Goal: Obtain resource: Obtain resource

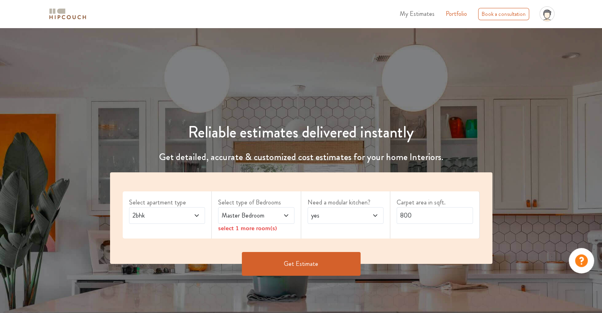
click at [273, 219] on span at bounding box center [280, 214] width 17 height 9
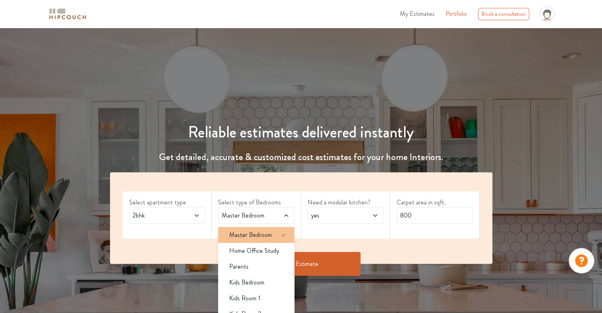
click at [268, 235] on span "Master Bedroom" at bounding box center [250, 234] width 43 height 9
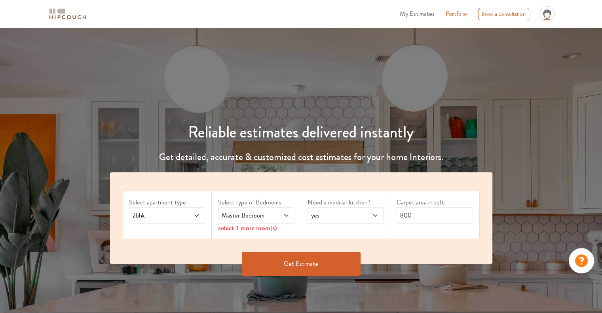
click at [273, 218] on span at bounding box center [280, 214] width 17 height 9
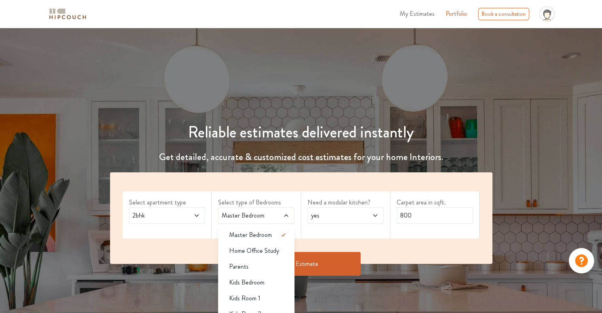
click at [352, 237] on div "Need a modular kitchen? yes" at bounding box center [345, 214] width 89 height 47
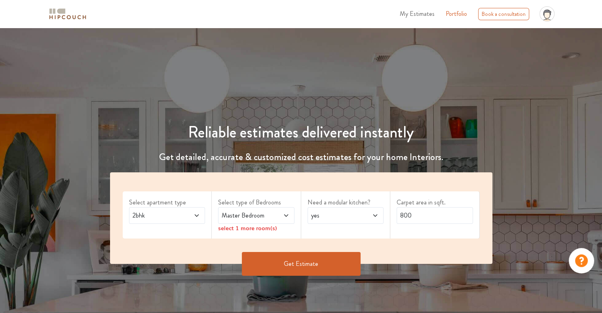
click at [250, 229] on div "select 1 more room(s)" at bounding box center [256, 228] width 76 height 8
click at [269, 218] on span "Master Bedroom" at bounding box center [246, 214] width 52 height 9
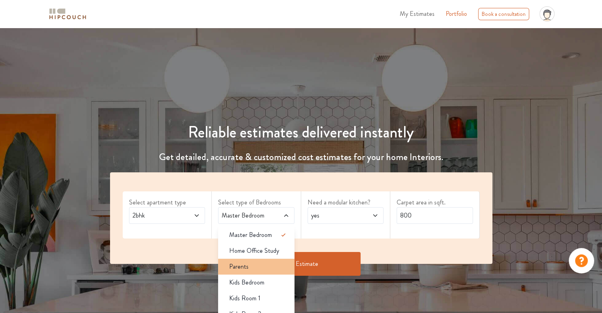
click at [250, 268] on div "Parents" at bounding box center [259, 266] width 72 height 9
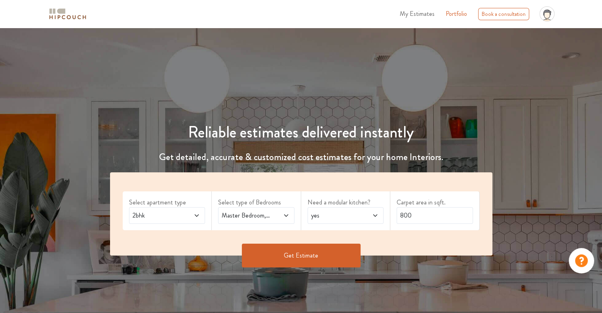
click at [269, 218] on span "Master Bedroom,Parents" at bounding box center [246, 214] width 52 height 9
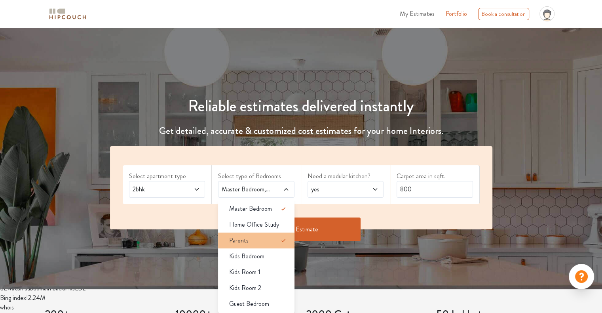
scroll to position [40, 0]
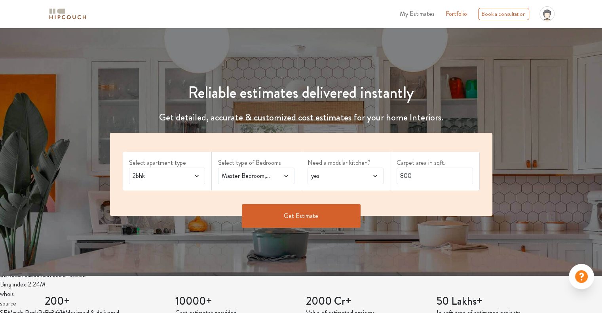
click at [390, 236] on div "Get Estimate" at bounding box center [301, 228] width 392 height 24
click at [353, 173] on span "yes" at bounding box center [335, 175] width 52 height 9
click at [354, 173] on span "yes" at bounding box center [335, 175] width 52 height 9
click at [426, 178] on input "800" at bounding box center [434, 175] width 76 height 17
type input "8"
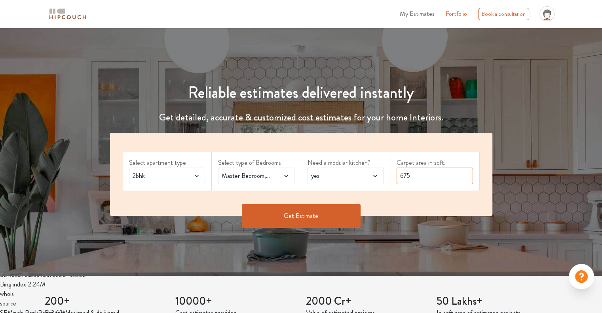
type input "675"
click at [321, 211] on button "Get Estimate" at bounding box center [301, 216] width 119 height 24
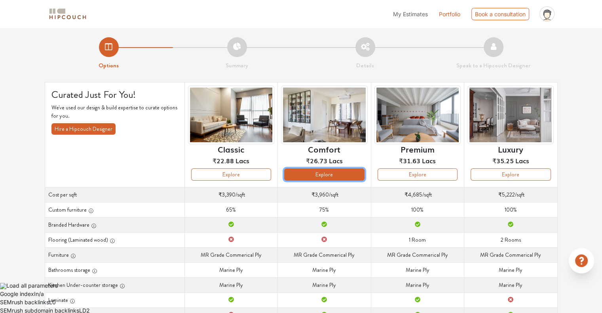
click at [331, 175] on button "Explore" at bounding box center [324, 174] width 80 height 12
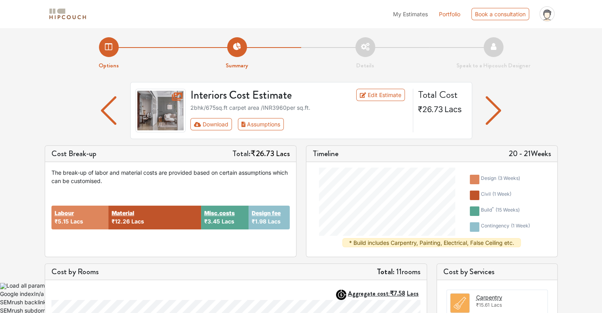
click at [495, 112] on img "button" at bounding box center [492, 110] width 15 height 28
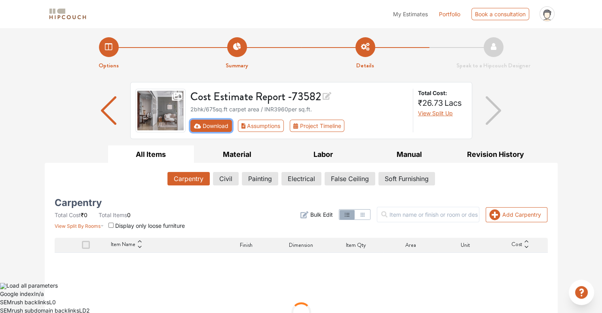
click at [210, 124] on button "Download" at bounding box center [211, 125] width 42 height 12
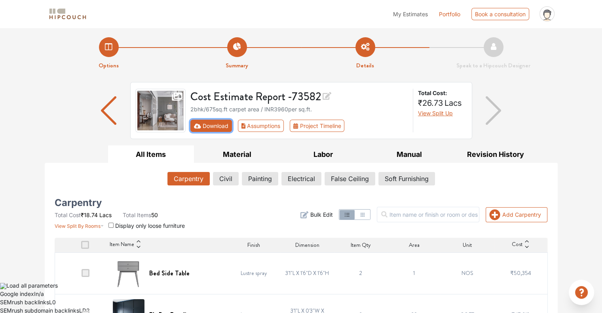
click at [206, 126] on button "Download" at bounding box center [211, 125] width 42 height 12
click at [196, 125] on icon "First group" at bounding box center [197, 126] width 7 height 6
click at [109, 108] on img "button" at bounding box center [108, 110] width 15 height 28
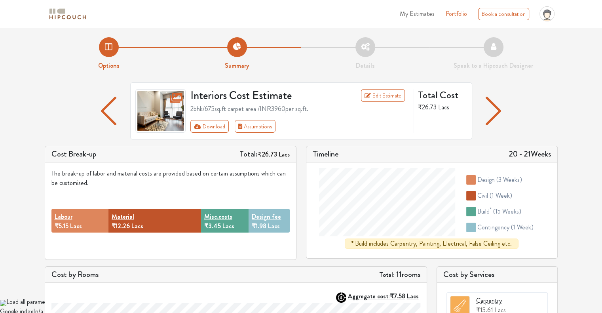
click at [97, 116] on div at bounding box center [108, 110] width 43 height 57
click at [101, 113] on img "button" at bounding box center [108, 111] width 15 height 28
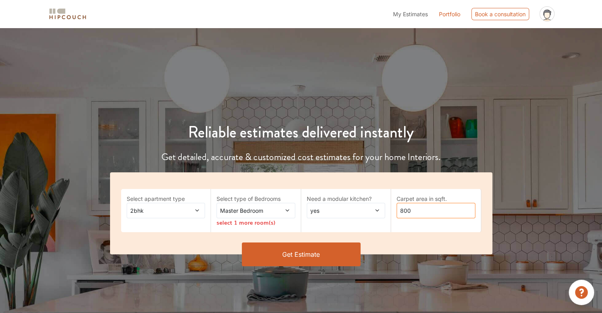
click at [414, 210] on input "800" at bounding box center [435, 210] width 79 height 15
type input "8"
type input "690"
click at [318, 252] on button "Get Estimate" at bounding box center [301, 254] width 119 height 24
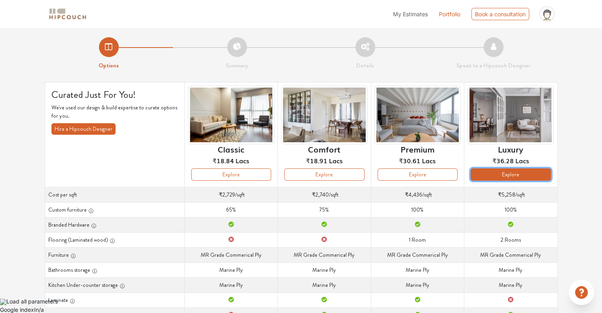
click at [500, 175] on button "Explore" at bounding box center [510, 174] width 80 height 12
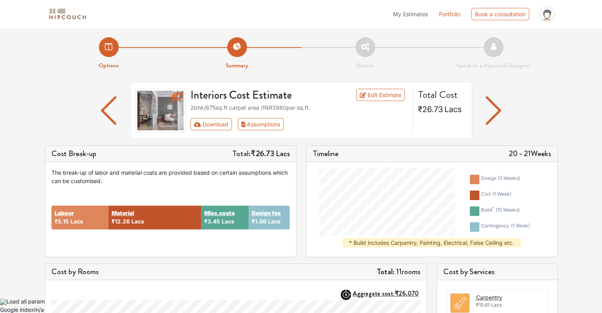
click at [102, 110] on img "button" at bounding box center [108, 110] width 15 height 28
